Goal: Answer question/provide support

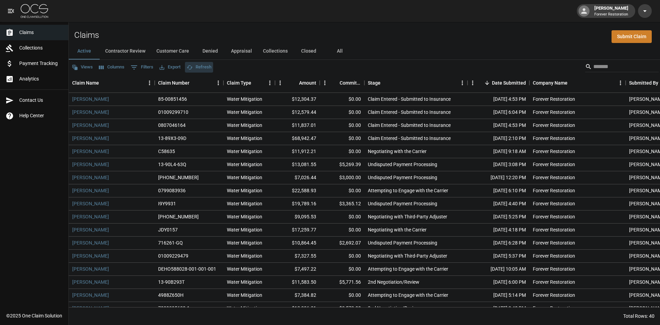
click at [209, 67] on button "Refresh" at bounding box center [199, 67] width 28 height 11
click at [214, 54] on button "Denied" at bounding box center [210, 51] width 31 height 17
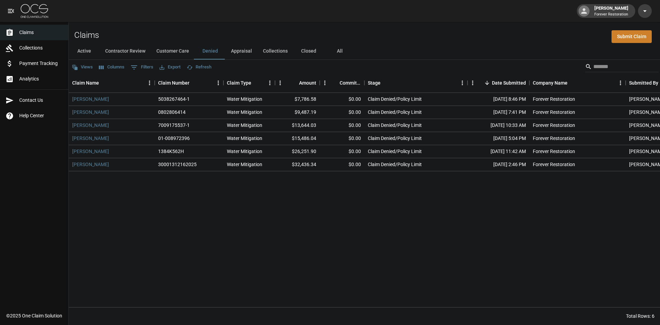
click at [185, 50] on button "Customer Care" at bounding box center [173, 51] width 44 height 17
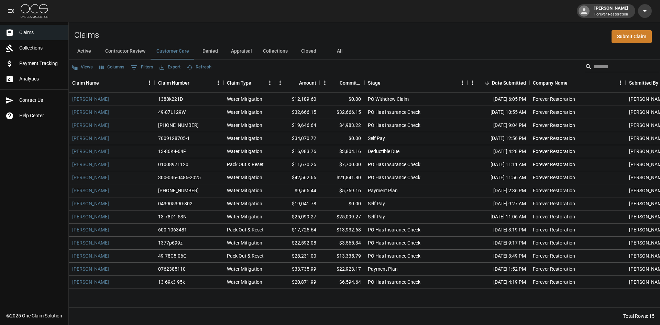
click at [84, 51] on button "Active" at bounding box center [84, 51] width 31 height 17
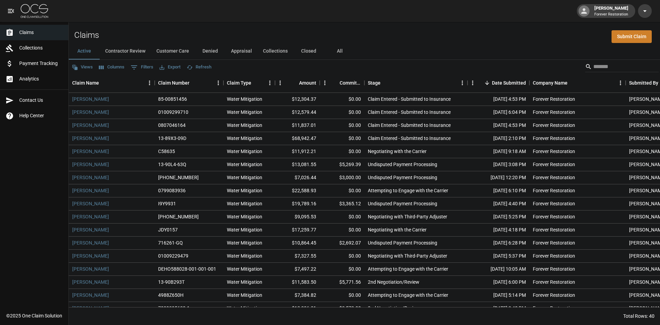
click at [175, 53] on button "Customer Care" at bounding box center [173, 51] width 44 height 17
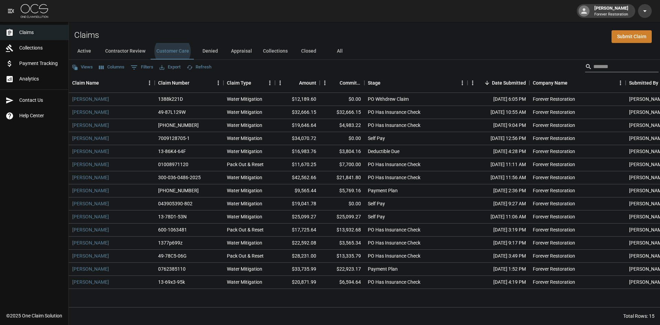
click at [594, 66] on input "Search" at bounding box center [621, 66] width 55 height 11
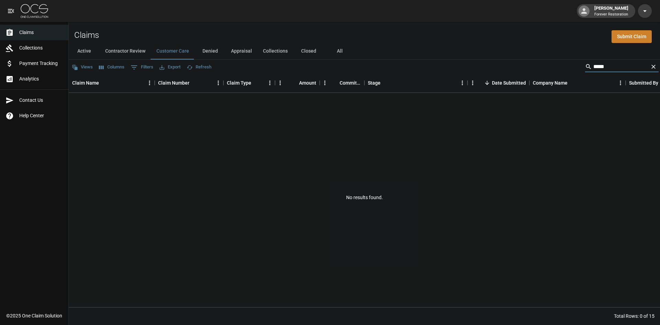
type input "******"
click at [345, 52] on button "All" at bounding box center [339, 51] width 31 height 17
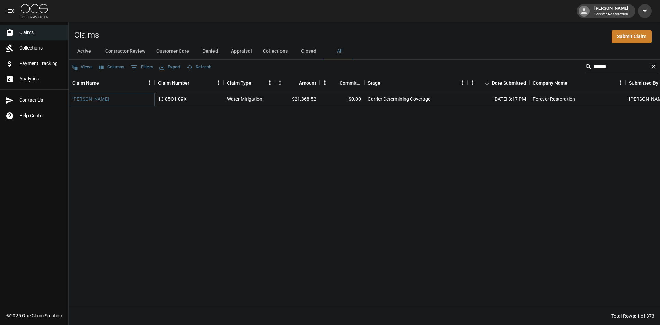
click at [90, 100] on link "[PERSON_NAME]" at bounding box center [90, 99] width 37 height 7
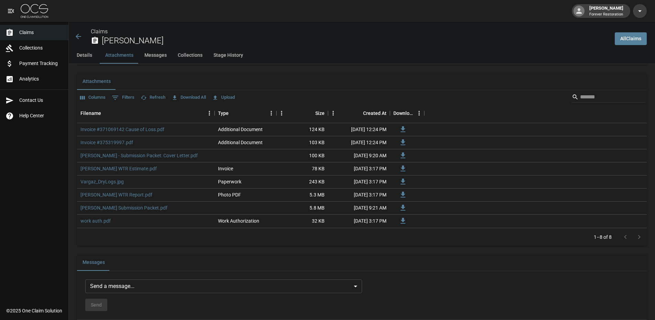
scroll to position [585, 0]
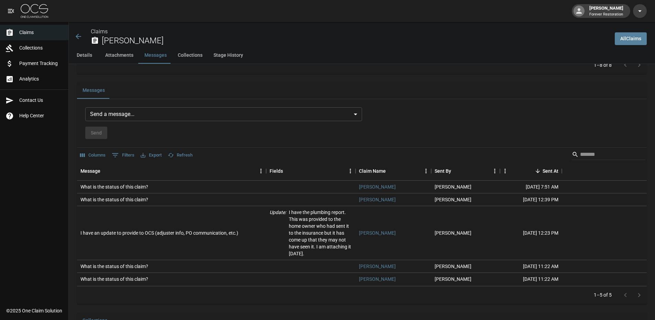
click at [233, 107] on body "[PERSON_NAME] Forever Restoration Claims Collections Payment Tracking Analytics…" at bounding box center [327, 8] width 655 height 1187
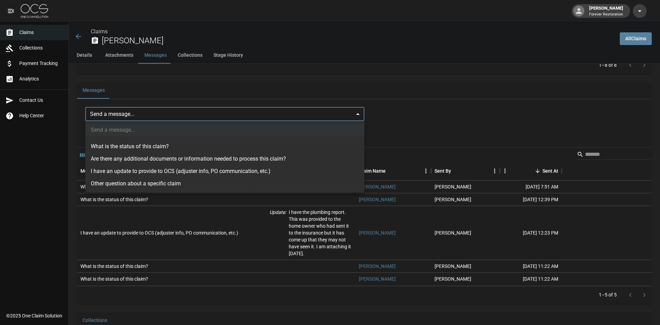
click at [180, 148] on li "What is the status of this claim?" at bounding box center [224, 146] width 279 height 12
type input "**********"
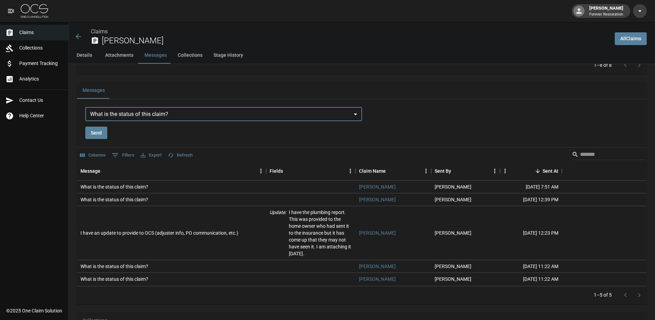
click at [102, 131] on button "Send" at bounding box center [96, 133] width 22 height 13
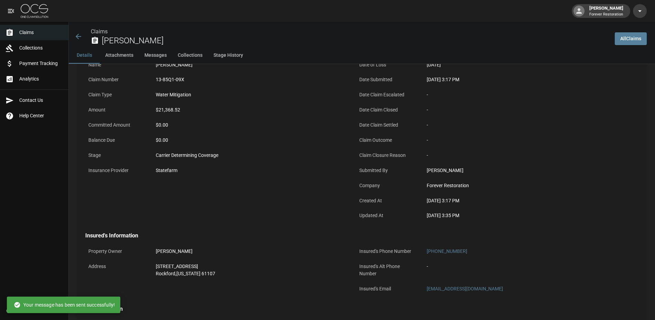
scroll to position [0, 0]
